Goal: Find specific page/section: Find specific page/section

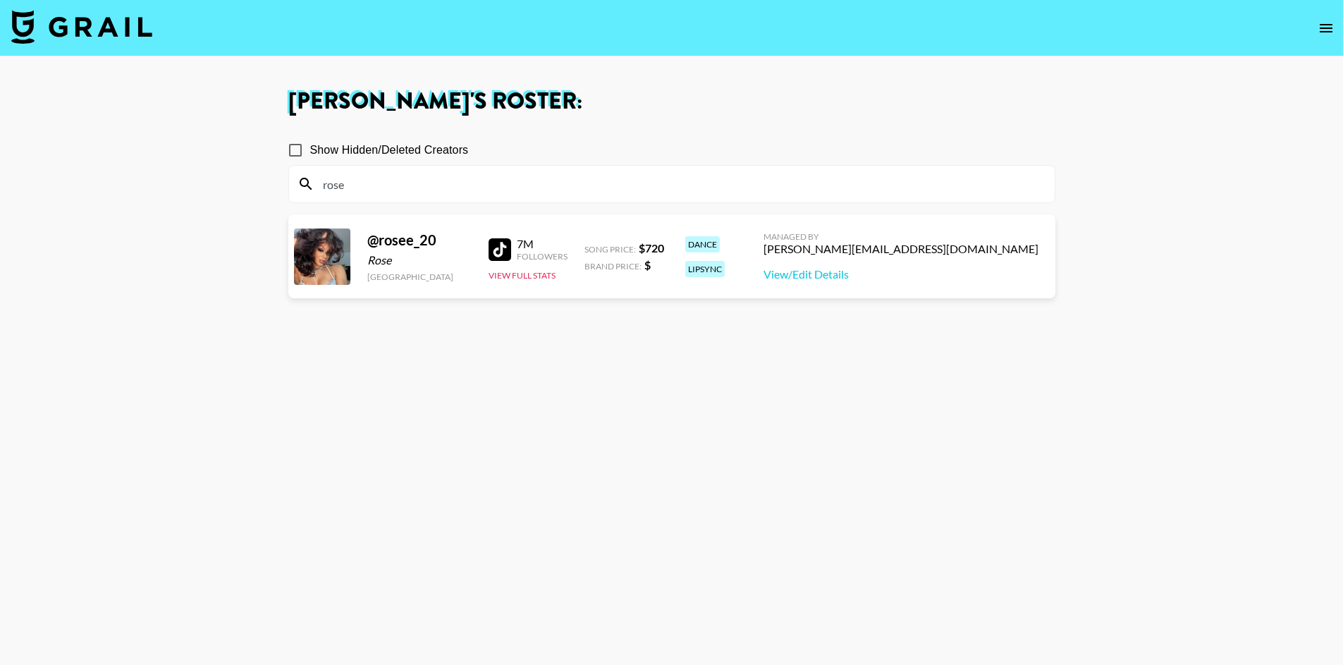
type input "rose"
click at [144, 24] on img at bounding box center [81, 27] width 141 height 34
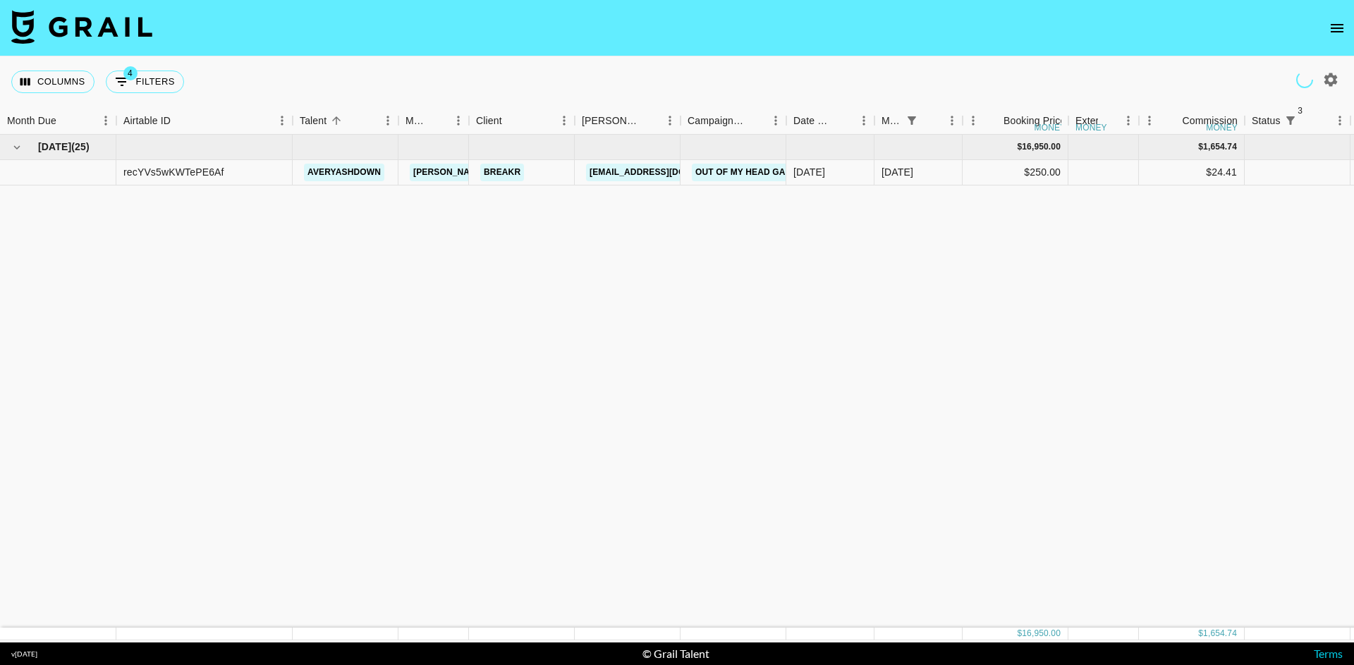
click at [118, 31] on img at bounding box center [81, 27] width 141 height 34
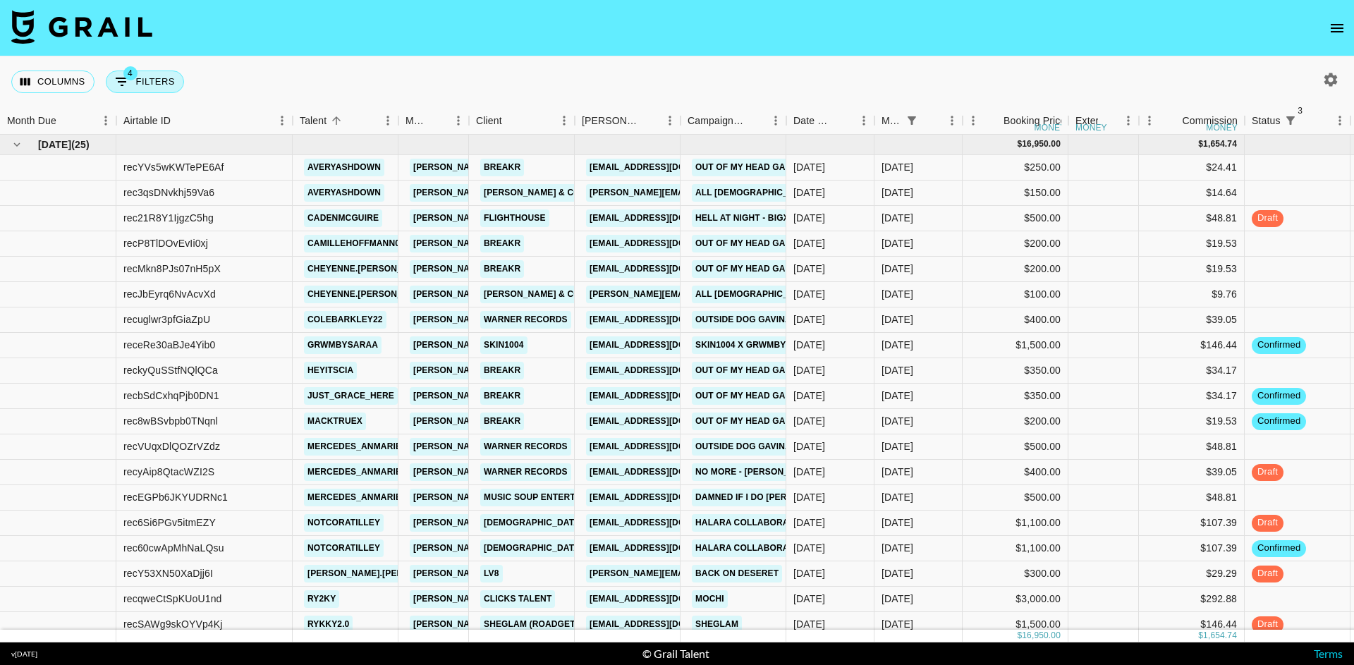
click at [125, 85] on icon "Show filters" at bounding box center [122, 81] width 17 height 17
select select "status"
select select "not"
select select "cancelled"
select select "status"
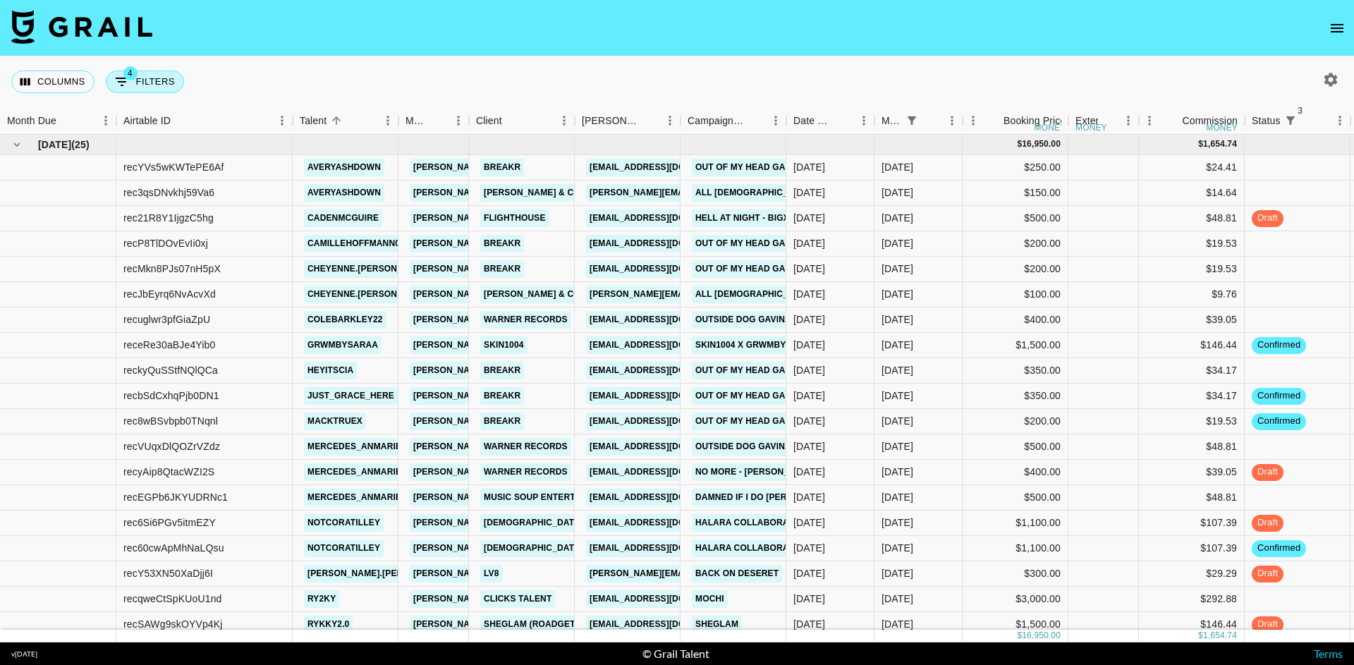
select select "not"
select select "declined"
select select "status"
select select "not"
select select "approved"
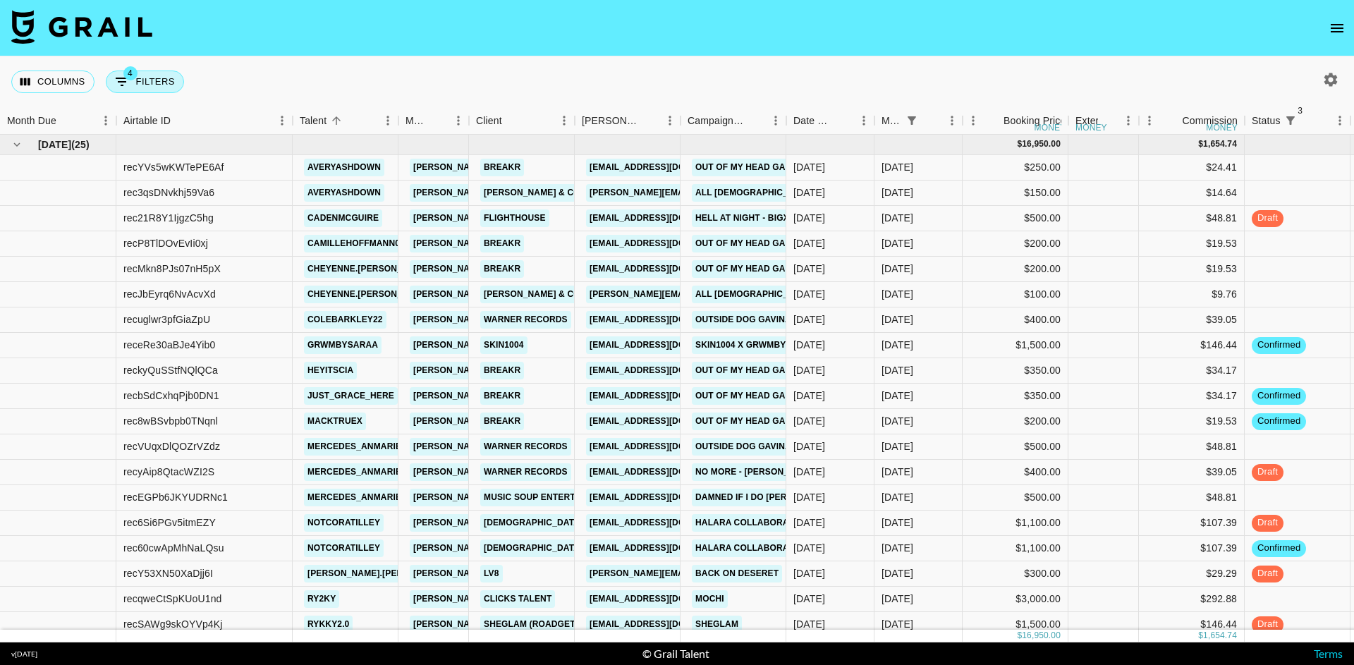
select select "monthDue2"
select select "[DATE]"
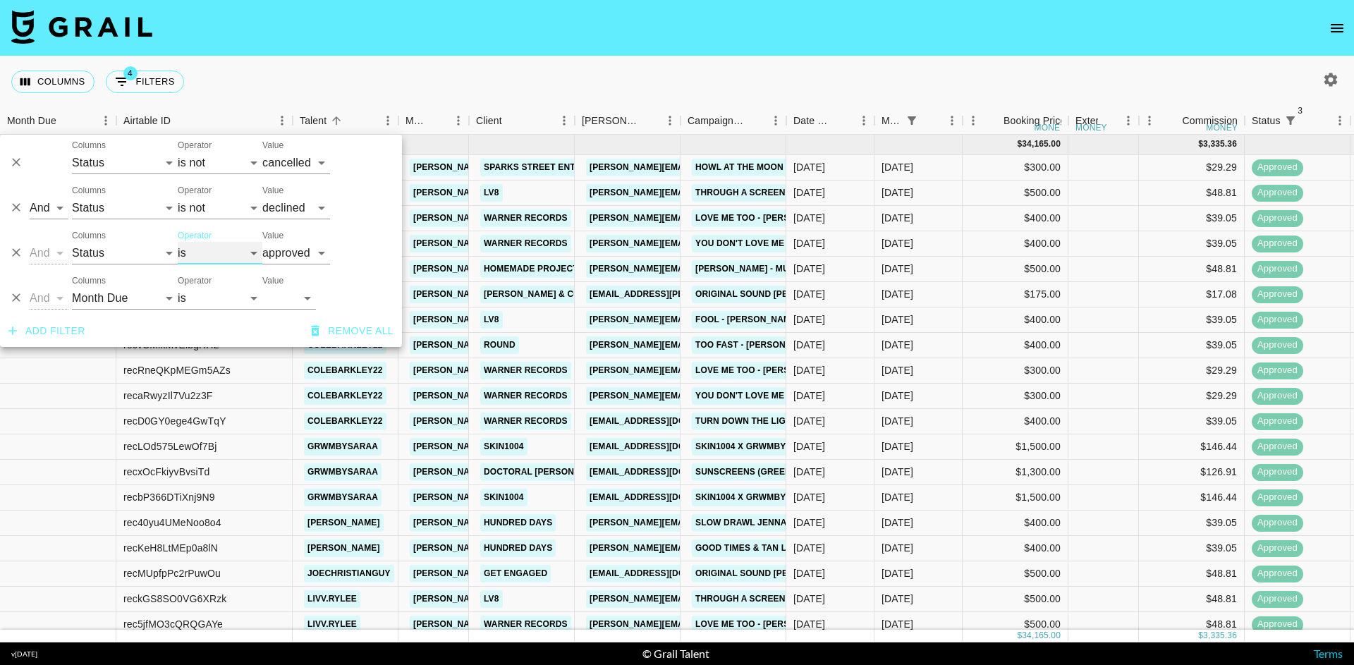
select select "not"
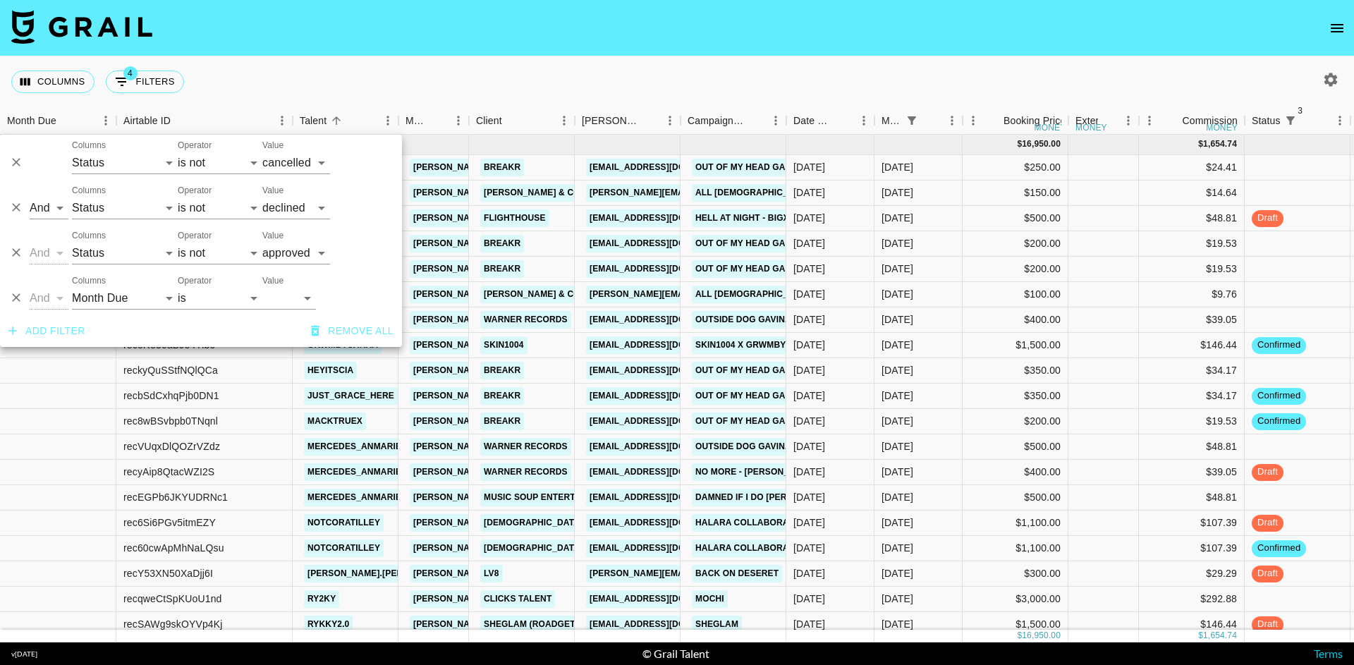
click at [293, 59] on div "Columns 4 Filters + Booking" at bounding box center [677, 81] width 1354 height 51
